Goal: Task Accomplishment & Management: Use online tool/utility

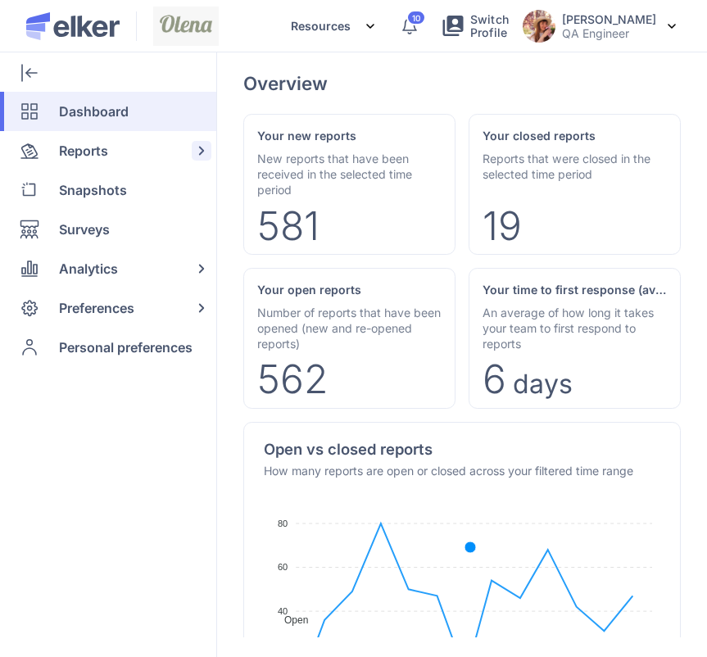
click at [98, 161] on span "Reports" at bounding box center [83, 150] width 49 height 39
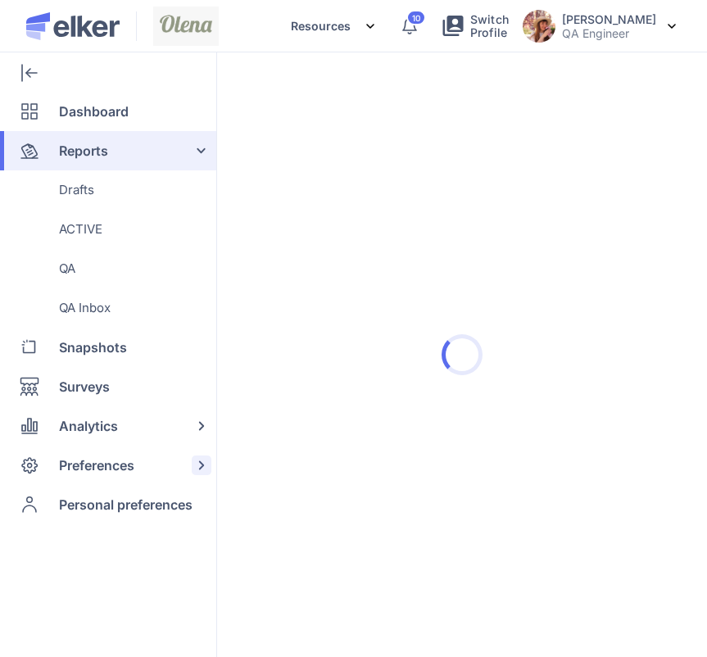
click at [129, 468] on span "Preferences" at bounding box center [96, 464] width 75 height 39
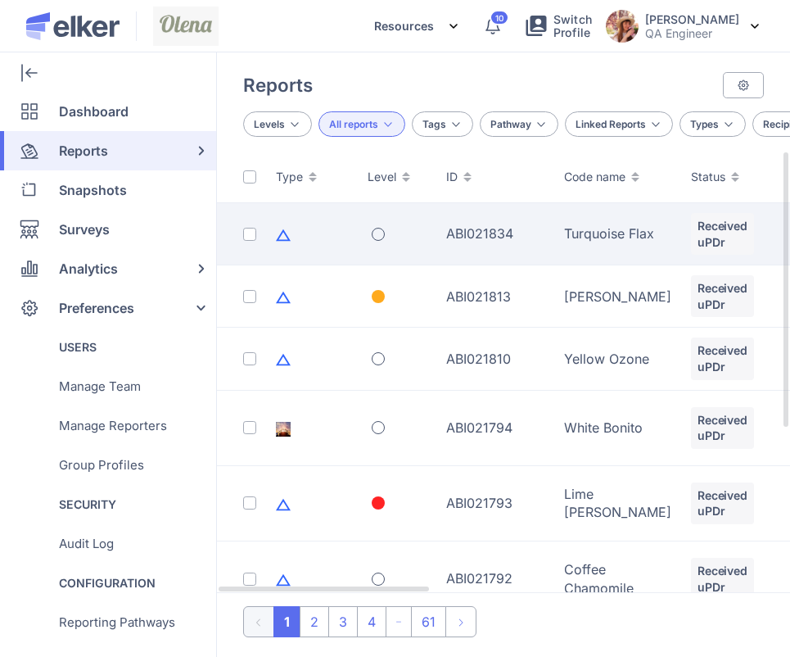
click at [527, 224] on td "ABI021834" at bounding box center [495, 234] width 118 height 62
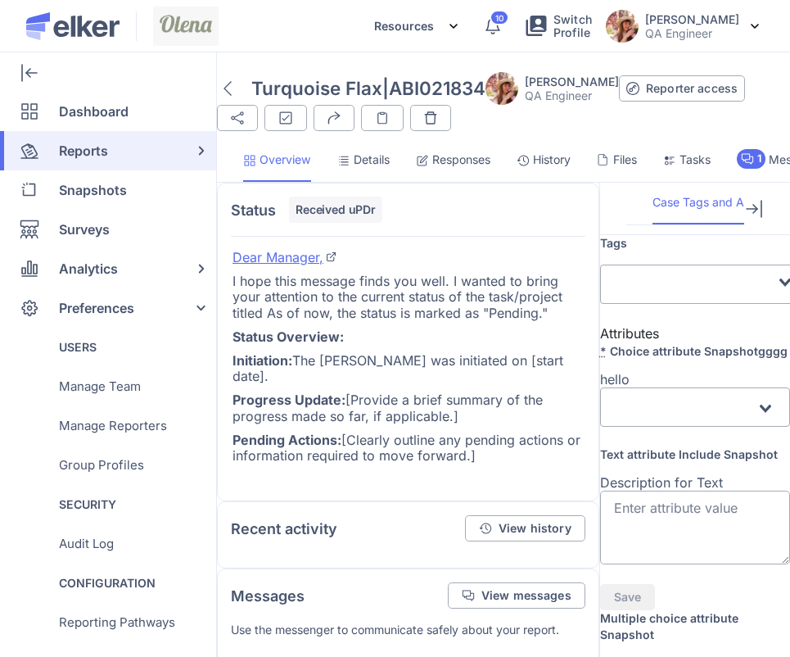
scroll to position [0, 175]
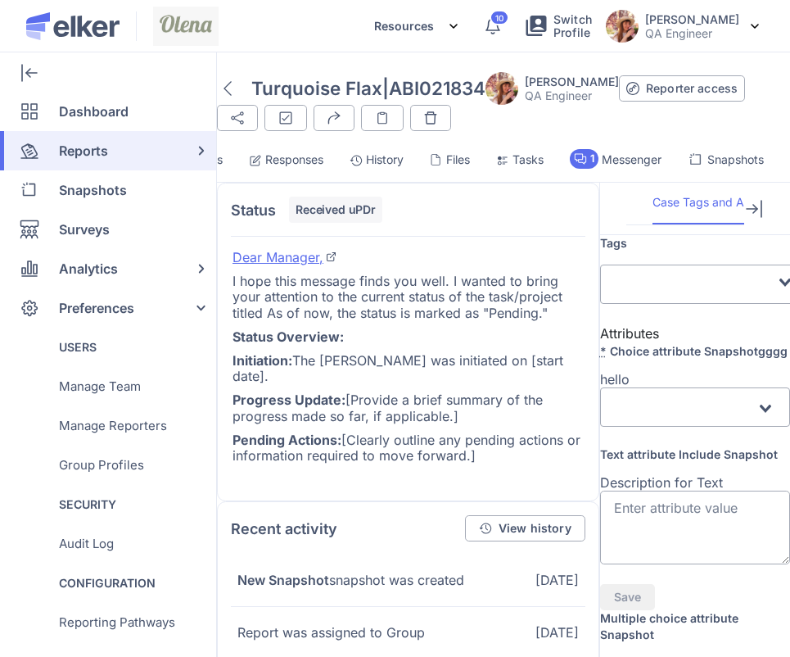
click at [706, 168] on span "Snapshots" at bounding box center [735, 159] width 56 height 16
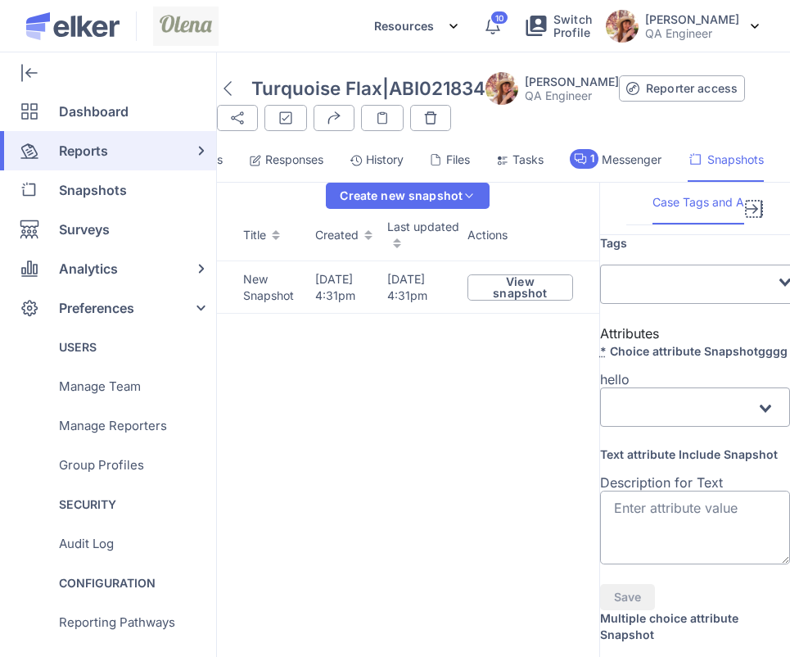
click at [706, 208] on icon at bounding box center [752, 209] width 12 height 2
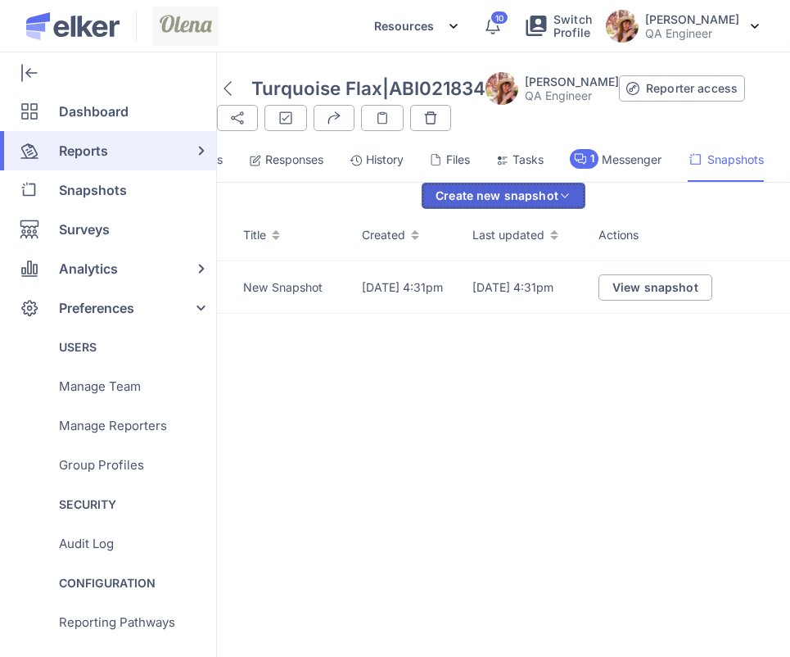
click at [558, 201] on div "Create new snapshot" at bounding box center [497, 195] width 123 height 11
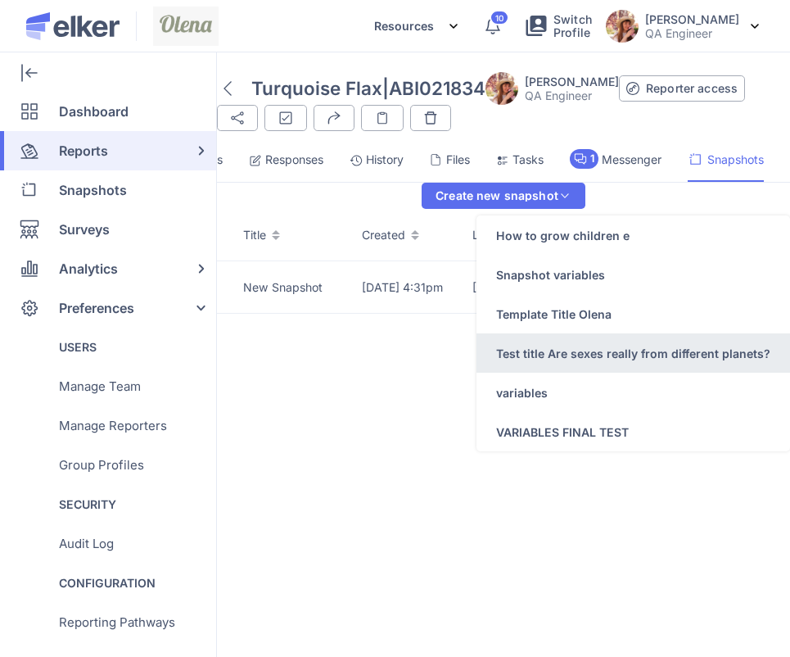
click at [643, 362] on div "Test title Are sexes really from different planets?" at bounding box center [633, 353] width 274 height 17
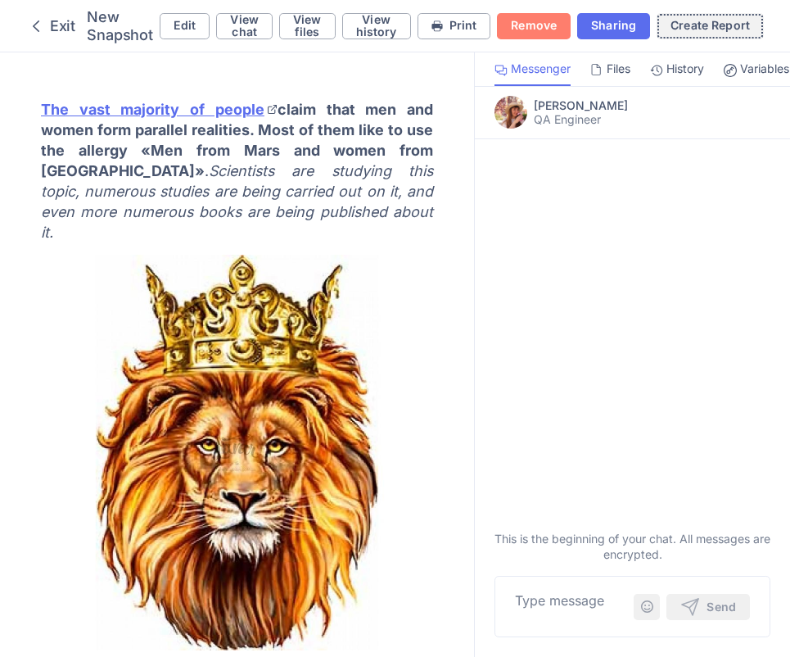
click at [676, 30] on div "Create Report" at bounding box center [710, 25] width 79 height 11
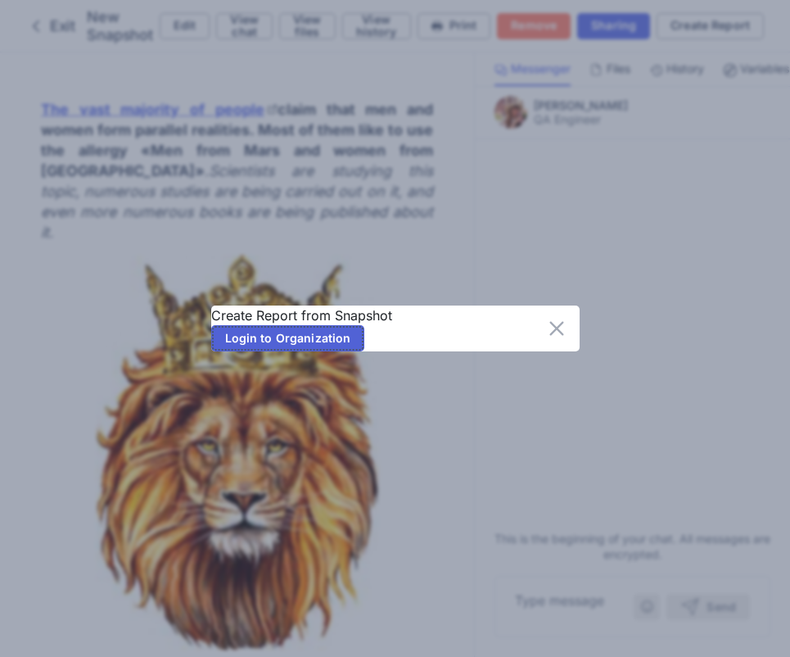
click at [291, 344] on span "Login to Organization" at bounding box center [288, 337] width 126 height 11
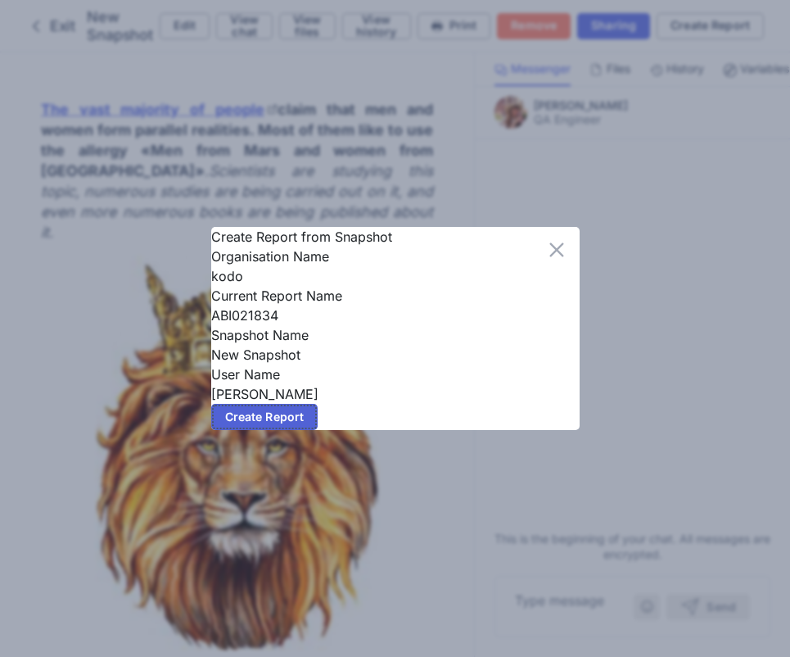
click at [303, 430] on button "Create Report" at bounding box center [264, 417] width 107 height 26
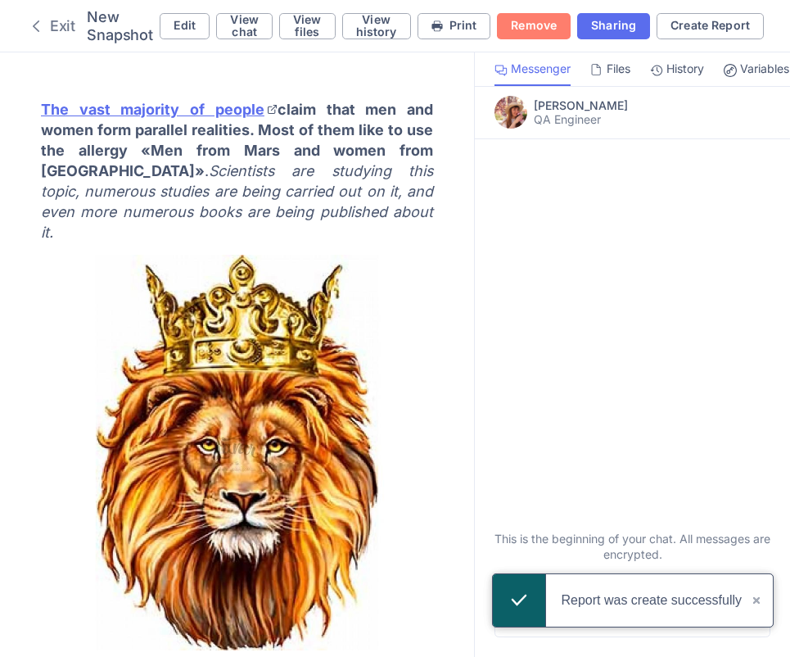
click at [52, 23] on div "Exit" at bounding box center [50, 26] width 49 height 20
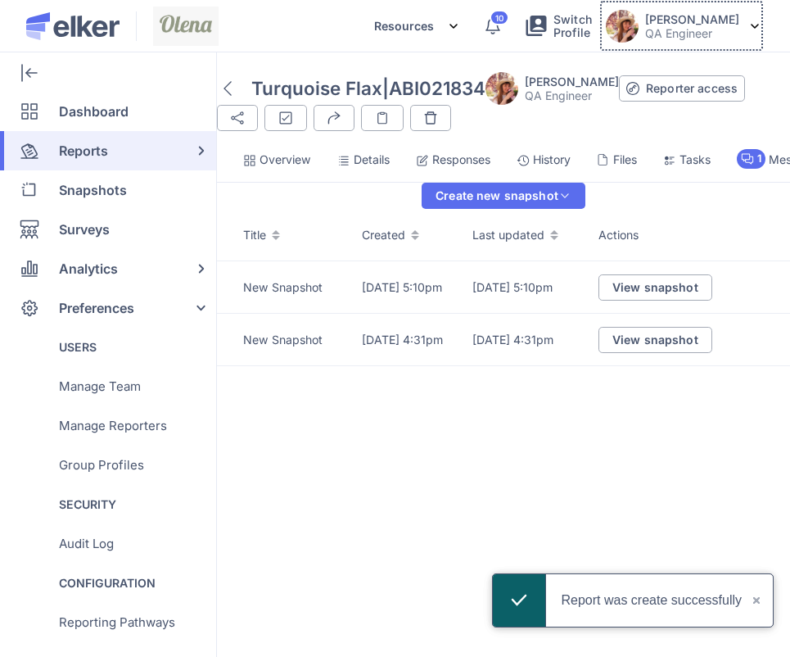
click at [680, 33] on p "QA Engineer" at bounding box center [692, 33] width 94 height 14
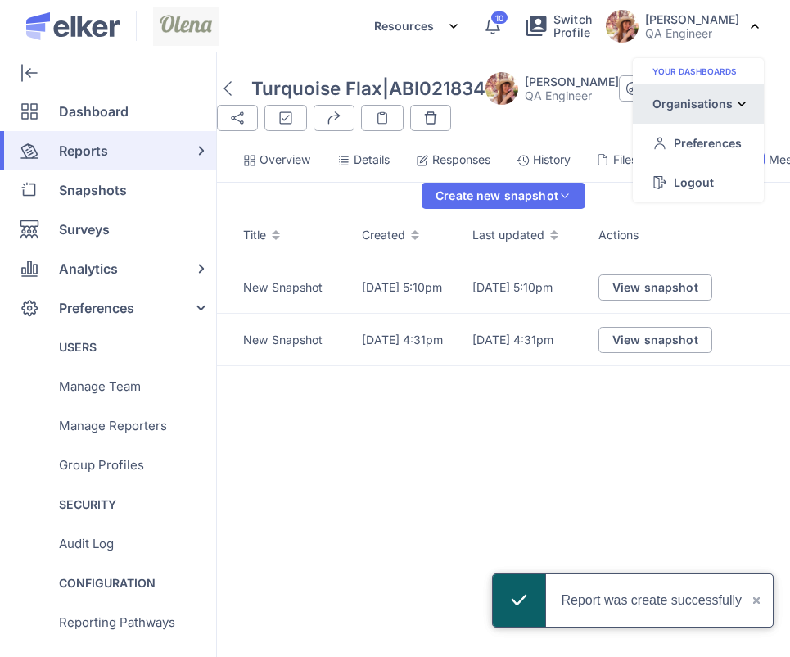
click at [0, 0] on div "Organisations" at bounding box center [0, 0] width 0 height 0
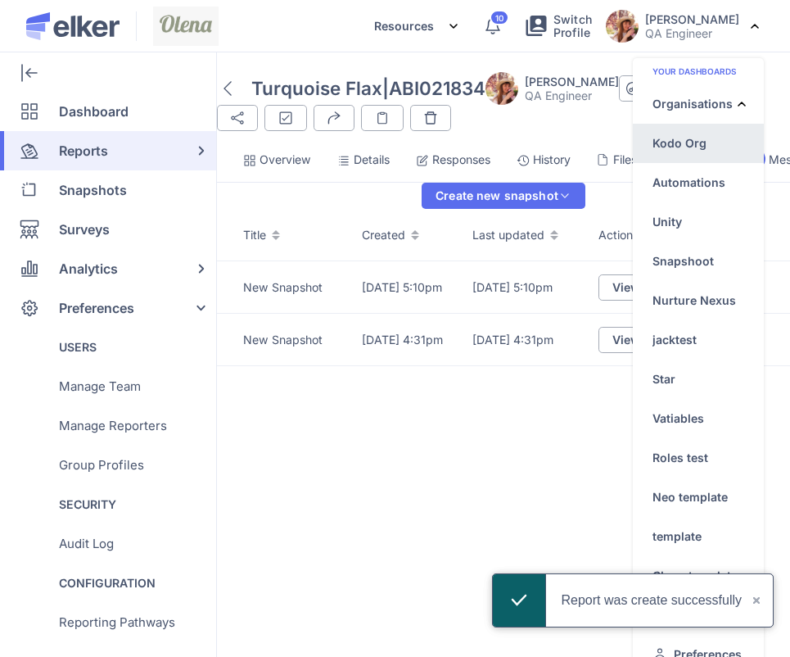
click at [684, 202] on div "Kodo Org" at bounding box center [698, 221] width 131 height 39
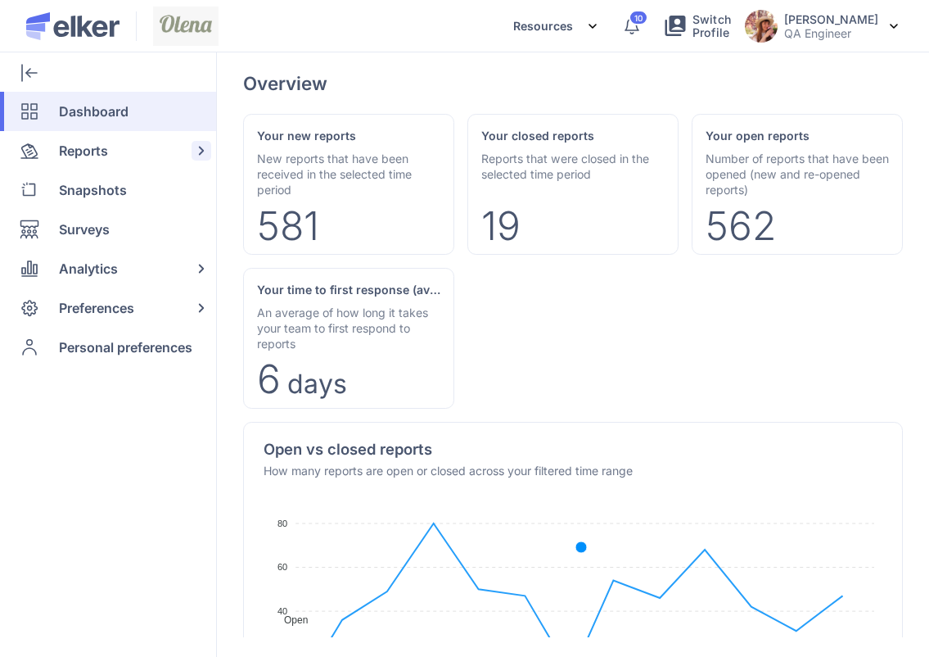
click at [77, 153] on span "Reports" at bounding box center [83, 150] width 49 height 39
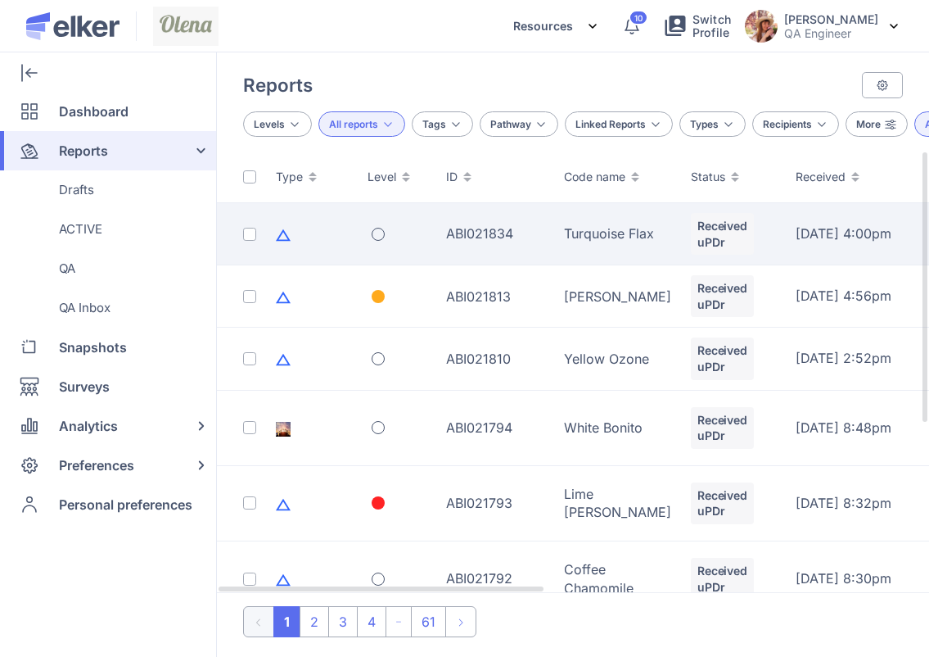
click at [508, 242] on div "ABI021834" at bounding box center [495, 233] width 98 height 18
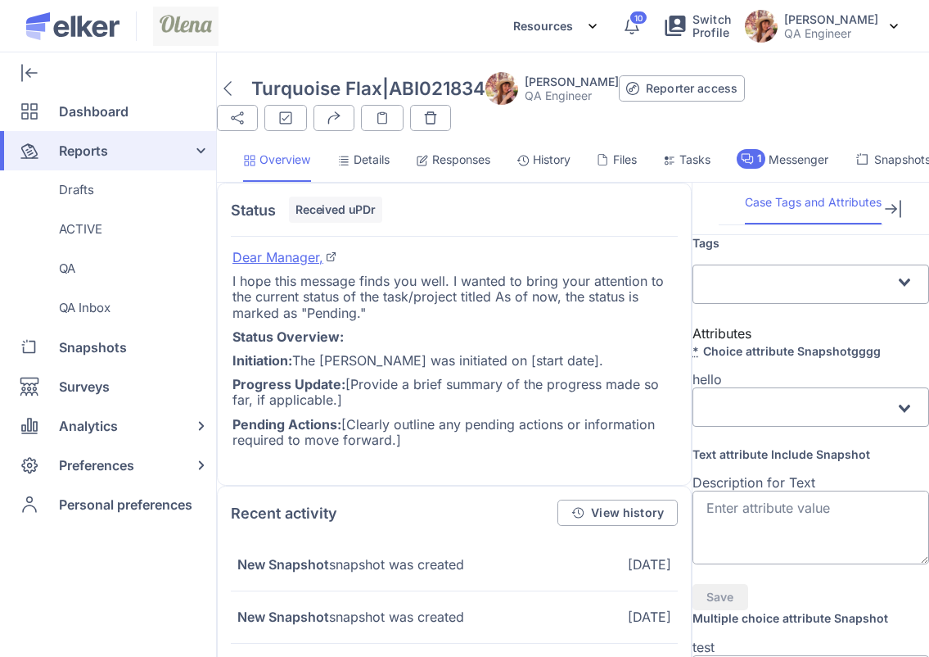
click at [892, 151] on span "Snapshots" at bounding box center [902, 159] width 56 height 16
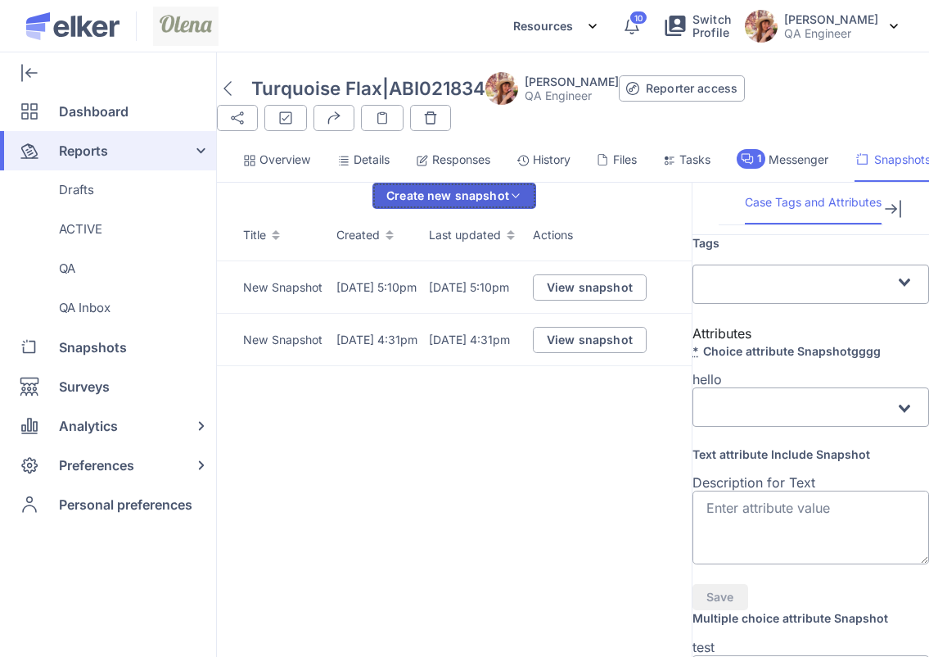
click at [509, 190] on div "Create new snapshot" at bounding box center [447, 195] width 123 height 11
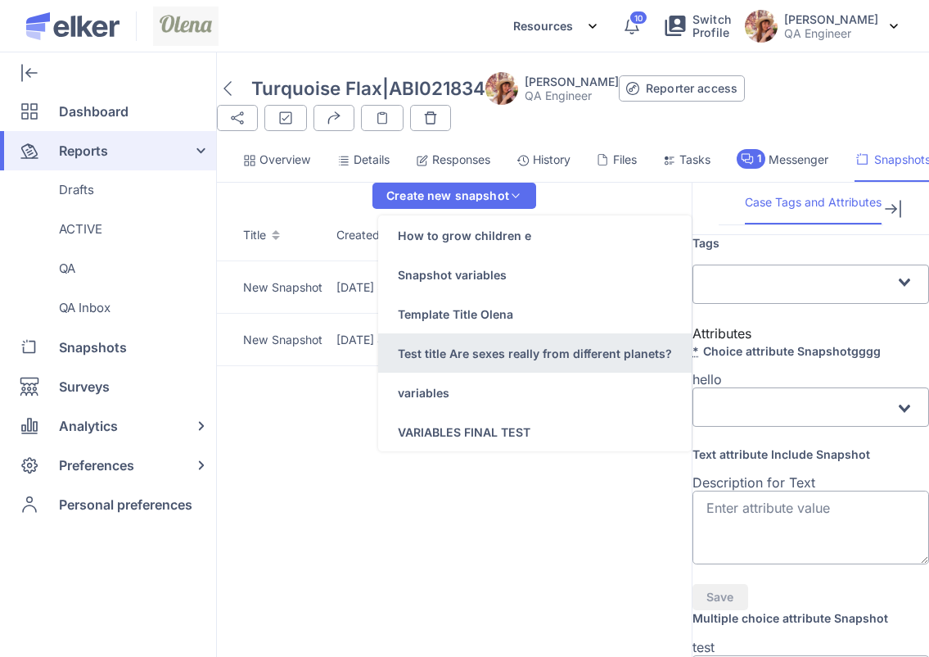
click at [550, 350] on div "Test title Are sexes really from different planets?" at bounding box center [535, 353] width 274 height 17
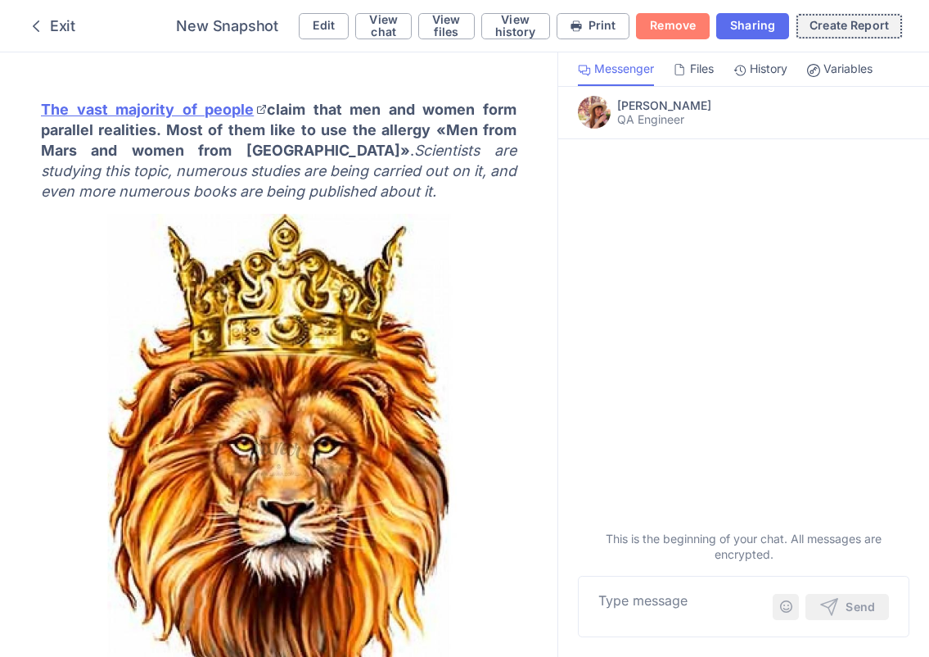
click at [835, 25] on div "Create Report" at bounding box center [849, 25] width 79 height 11
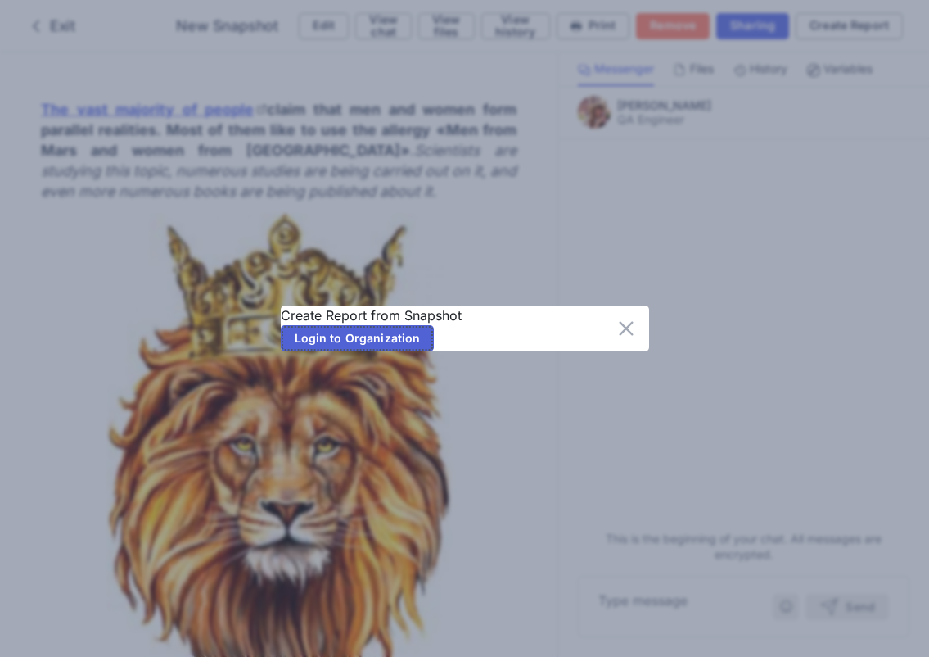
click at [404, 344] on span "Login to Organization" at bounding box center [358, 337] width 126 height 11
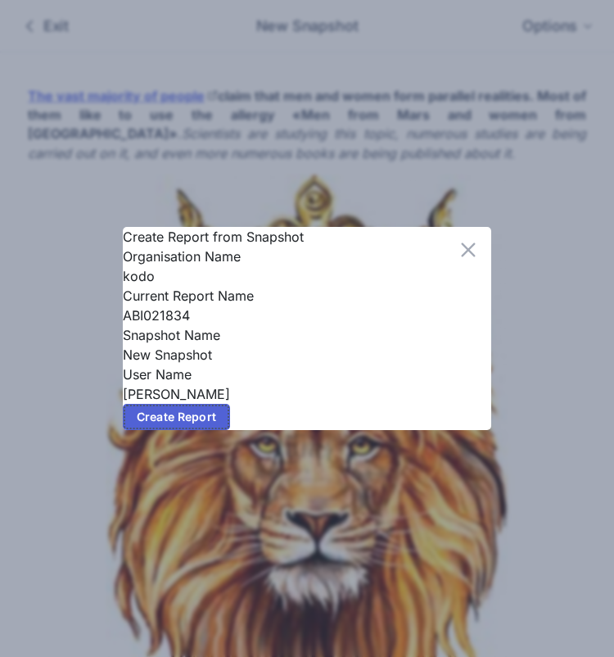
click at [215, 422] on span "Create Report" at bounding box center [176, 416] width 79 height 11
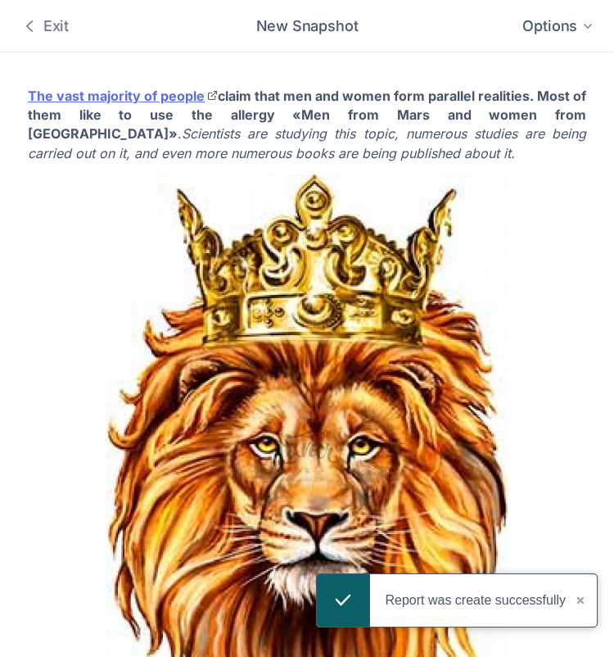
click at [52, 24] on div "Exit" at bounding box center [44, 26] width 49 height 20
